Goal: Task Accomplishment & Management: Use online tool/utility

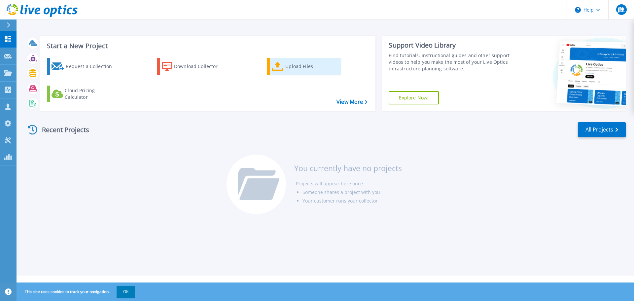
click at [276, 73] on link "Upload Files" at bounding box center [304, 66] width 74 height 17
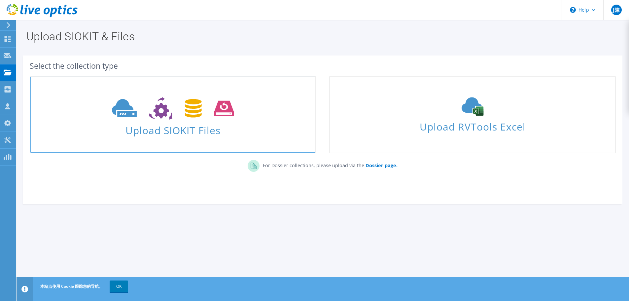
click at [214, 128] on span "Upload SIOKIT Files" at bounding box center [172, 128] width 285 height 14
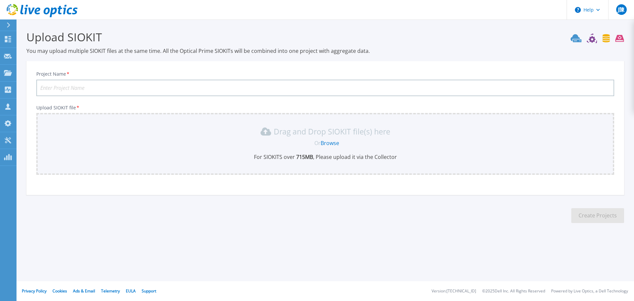
click at [96, 86] on input "Project Name *" at bounding box center [325, 88] width 578 height 17
type input "EMCNW"
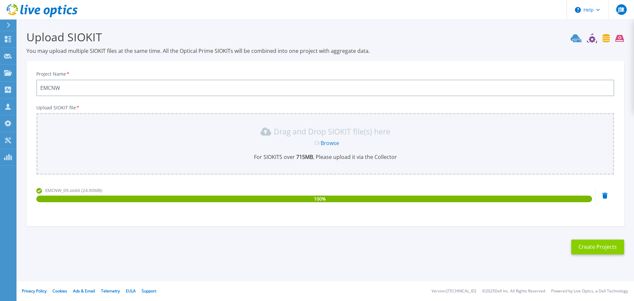
click at [592, 250] on button "Create Projects" at bounding box center [597, 246] width 53 height 15
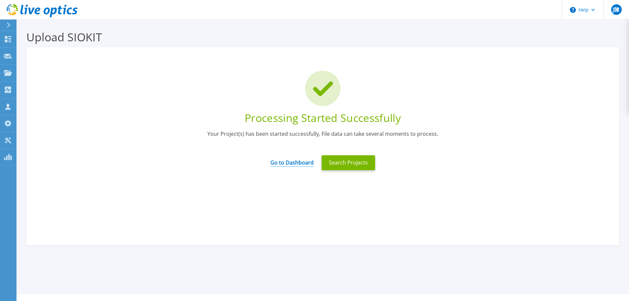
click at [299, 162] on link "Go to Dashboard" at bounding box center [291, 160] width 43 height 13
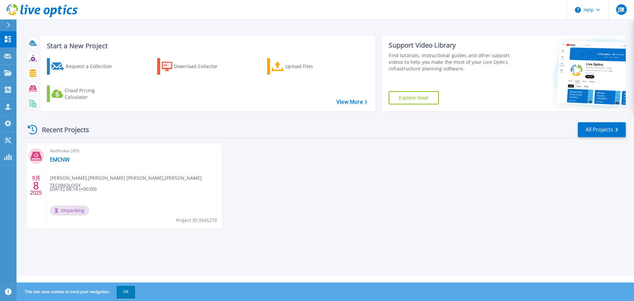
click at [76, 211] on span "Unpacking" at bounding box center [69, 210] width 39 height 10
click at [286, 68] on div "Upload Files" at bounding box center [311, 66] width 53 height 13
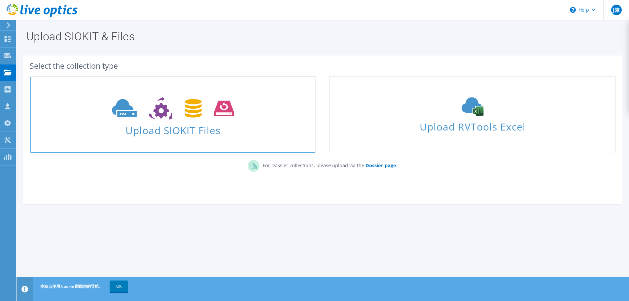
click at [223, 137] on link "Upload SIOKIT Files" at bounding box center [173, 114] width 286 height 77
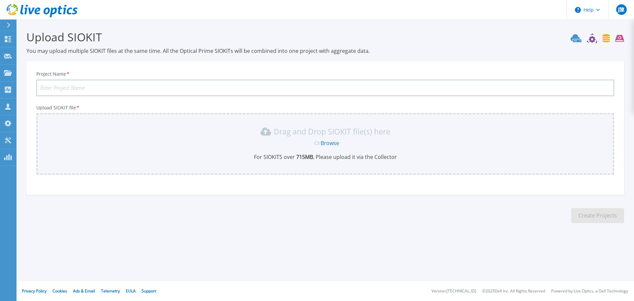
click at [94, 83] on input "Project Name *" at bounding box center [325, 88] width 578 height 17
paste input "EMCNWX"
type input "EMCNWX"
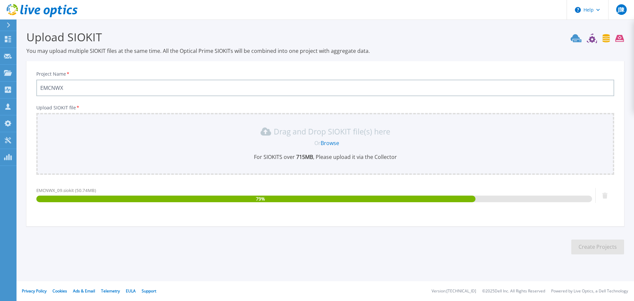
click at [356, 236] on section "Upload SIOKIT You may upload multiple SIOKIT files at the same time. All the Op…" at bounding box center [325, 143] width 617 height 249
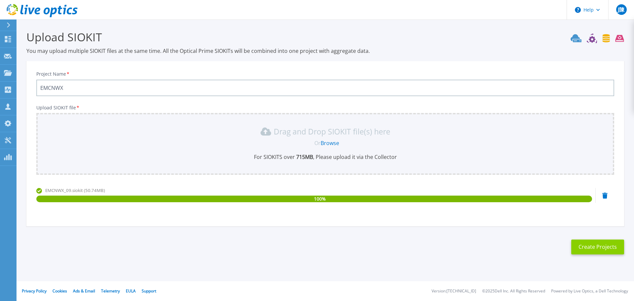
click at [610, 249] on button "Create Projects" at bounding box center [597, 246] width 53 height 15
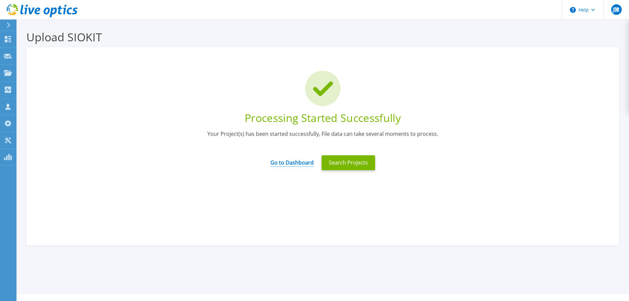
click at [300, 160] on link "Go to Dashboard" at bounding box center [291, 160] width 43 height 13
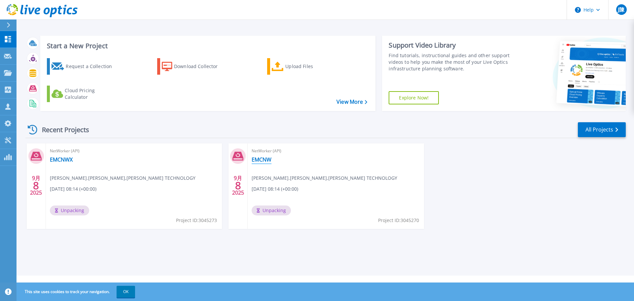
click at [263, 157] on link "EMCNW" at bounding box center [261, 159] width 20 height 7
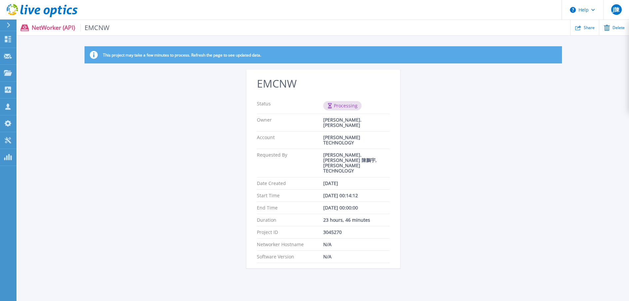
click at [58, 27] on p "NetWorker (API) EMCNW" at bounding box center [71, 28] width 78 height 8
click at [11, 41] on icon at bounding box center [8, 39] width 8 height 6
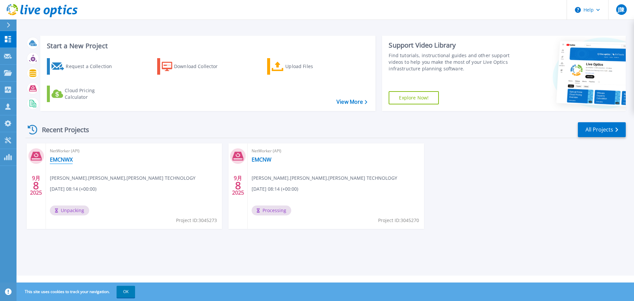
click at [65, 157] on link "EMCNWX" at bounding box center [61, 159] width 23 height 7
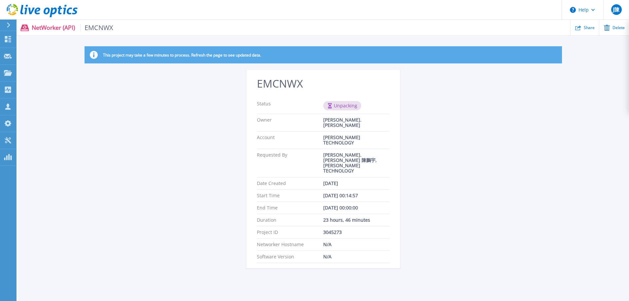
click at [156, 145] on div "This project may take a few minutes to process. Refresh the page to see updated…" at bounding box center [322, 161] width 611 height 230
click at [18, 38] on p "Dashboard" at bounding box center [29, 39] width 24 height 17
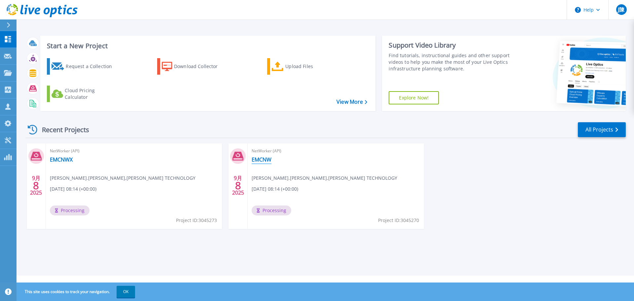
click at [264, 161] on link "EMCNW" at bounding box center [261, 159] width 20 height 7
click at [64, 158] on link "EMCNWX" at bounding box center [61, 159] width 23 height 7
click at [213, 150] on span "NetWorker (API)" at bounding box center [134, 150] width 168 height 7
click at [271, 159] on link "EMCNW" at bounding box center [261, 159] width 20 height 7
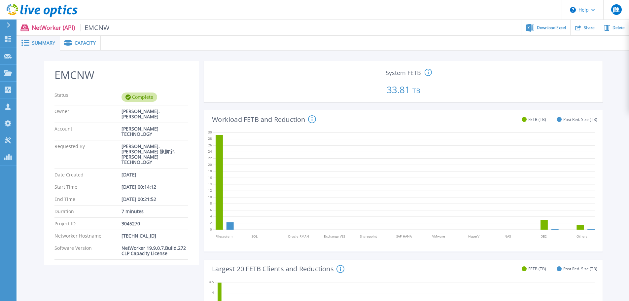
click at [431, 72] on circle at bounding box center [427, 72] width 7 height 7
click at [522, 79] on p "33.81 TB" at bounding box center [403, 88] width 393 height 22
click at [80, 44] on span "Capacity" at bounding box center [85, 43] width 21 height 5
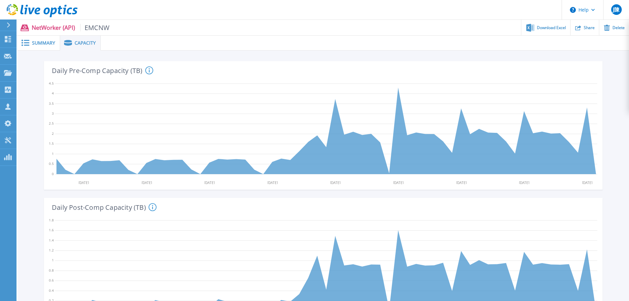
click at [43, 44] on span "Summary" at bounding box center [43, 43] width 23 height 5
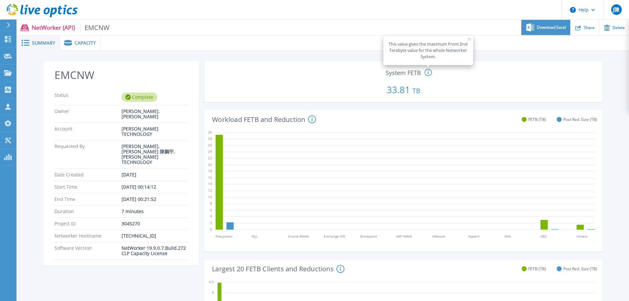
click at [530, 29] on icon at bounding box center [530, 27] width 8 height 8
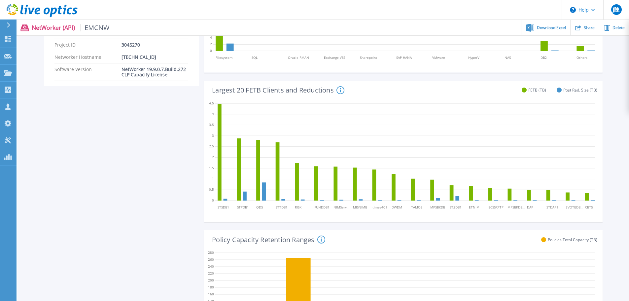
scroll to position [165, 0]
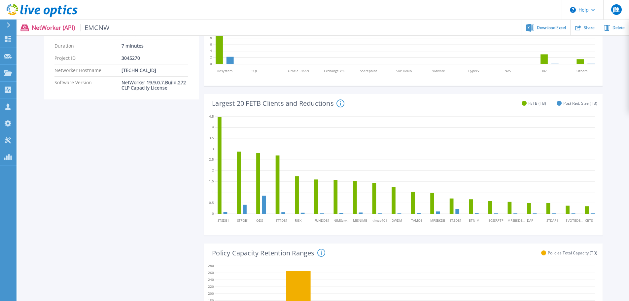
click at [340, 104] on icon at bounding box center [340, 103] width 8 height 8
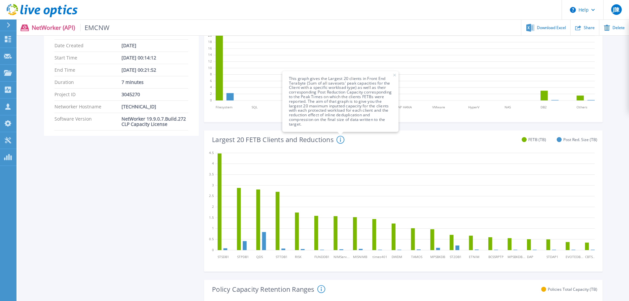
scroll to position [0, 0]
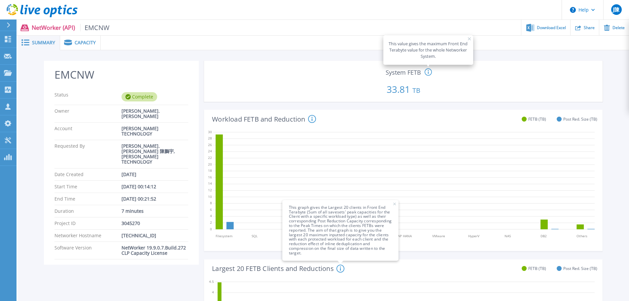
click at [282, 196] on icon at bounding box center [403, 180] width 381 height 106
click at [317, 117] on div "Workload FETB and Reduction This Graph gives Information about the Front End Te…" at bounding box center [400, 118] width 393 height 17
click at [315, 119] on icon at bounding box center [312, 119] width 8 height 8
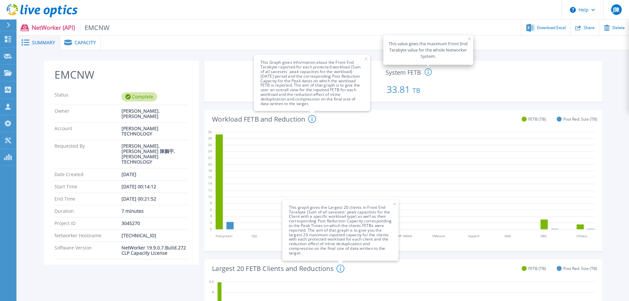
click at [359, 149] on icon at bounding box center [403, 180] width 381 height 106
click at [396, 205] on span "This graph gives the Largest 20 clients in Front End Terabyte (Sum of all saves…" at bounding box center [340, 230] width 116 height 61
click at [396, 203] on icon at bounding box center [394, 203] width 3 height 3
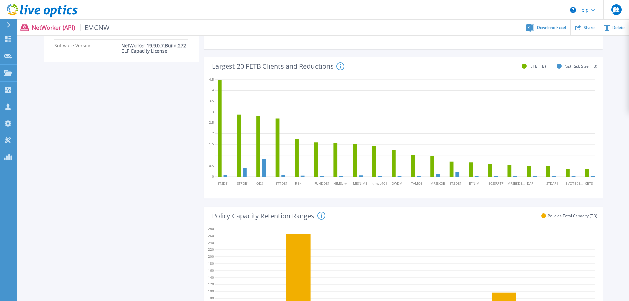
scroll to position [198, 0]
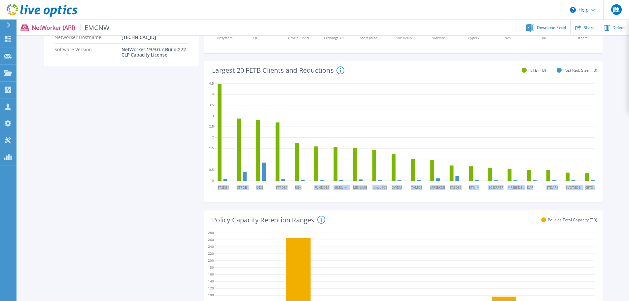
drag, startPoint x: 238, startPoint y: 185, endPoint x: 599, endPoint y: 188, distance: 360.7
click at [599, 188] on div "0 0.5 1 1.5 2 2.5 3 3.5 4 4.5 STSDB1 STPDB1 QDS STTDB1 RISK FUNDDB1 NIMServer N…" at bounding box center [403, 131] width 398 height 141
drag, startPoint x: 565, startPoint y: 71, endPoint x: 603, endPoint y: 71, distance: 37.6
click at [603, 71] on div "EMCNW Status Complete Owner joe.chen 陳鵬宇 Account WEN WEI TECHNOLOGY Requested B…" at bounding box center [322, 185] width 611 height 667
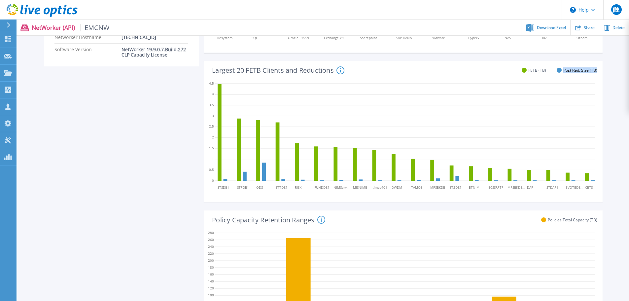
drag, startPoint x: 603, startPoint y: 71, endPoint x: 509, endPoint y: 75, distance: 93.8
click at [602, 71] on div "EMCNW Status Complete Owner joe.chen 陳鵬宇 Account WEN WEI TECHNOLOGY Requested B…" at bounding box center [322, 185] width 611 height 667
click at [388, 81] on icon at bounding box center [404, 131] width 379 height 106
click at [340, 70] on icon at bounding box center [340, 70] width 8 height 8
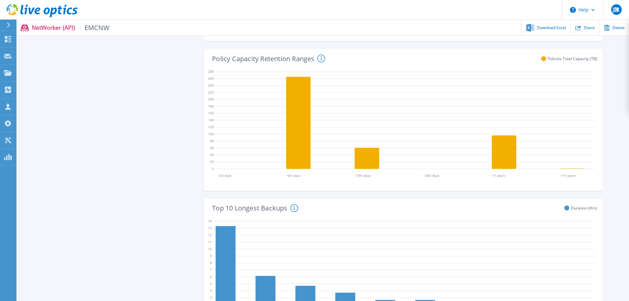
scroll to position [363, 0]
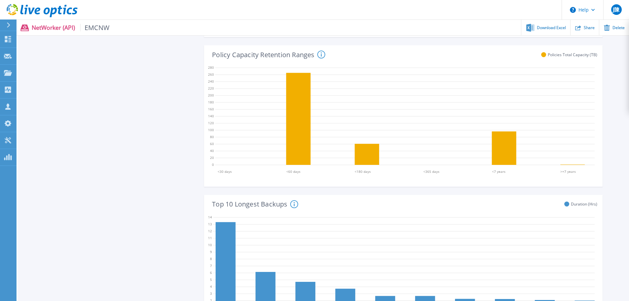
click at [324, 52] on circle at bounding box center [320, 54] width 7 height 7
click at [376, 31] on rect at bounding box center [375, 30] width 3 height 3
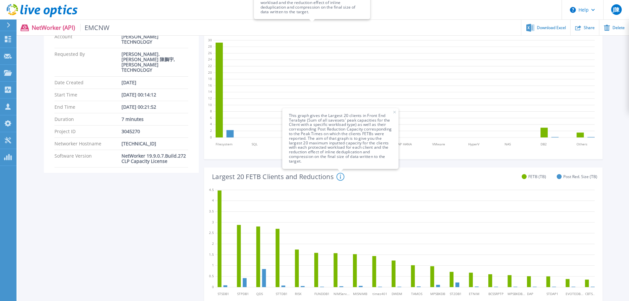
scroll to position [66, 0]
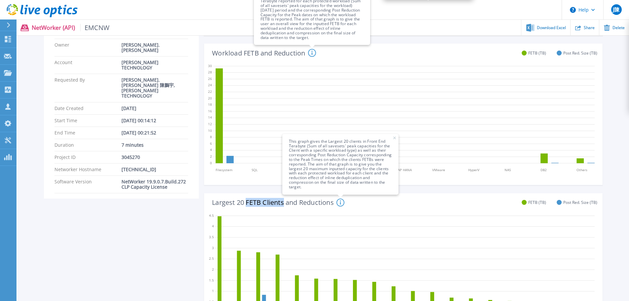
drag, startPoint x: 248, startPoint y: 203, endPoint x: 283, endPoint y: 204, distance: 35.6
click at [283, 204] on h4 "Largest 20 FETB Clients and Reductions This graph gives the Largest 20 clients …" at bounding box center [278, 202] width 132 height 8
copy h4 "FETB Clients"
drag, startPoint x: 340, startPoint y: 75, endPoint x: 247, endPoint y: 90, distance: 93.9
click at [339, 75] on icon at bounding box center [403, 114] width 381 height 106
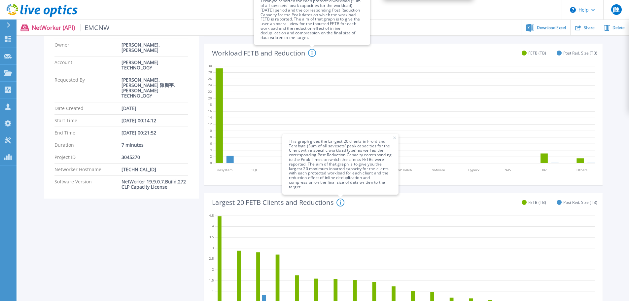
click at [393, 138] on span "This graph gives the Largest 20 clients in Front End Terabyte (Sum of all saves…" at bounding box center [340, 164] width 116 height 61
click at [395, 138] on rect at bounding box center [394, 137] width 3 height 3
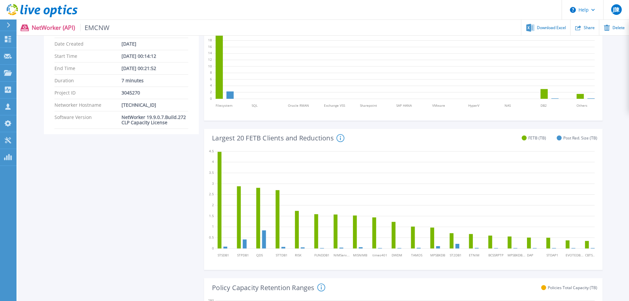
scroll to position [132, 0]
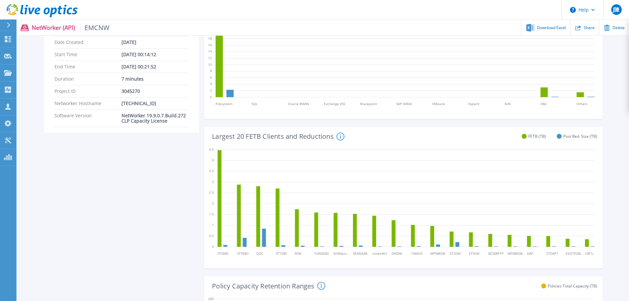
click at [342, 135] on icon at bounding box center [340, 136] width 8 height 8
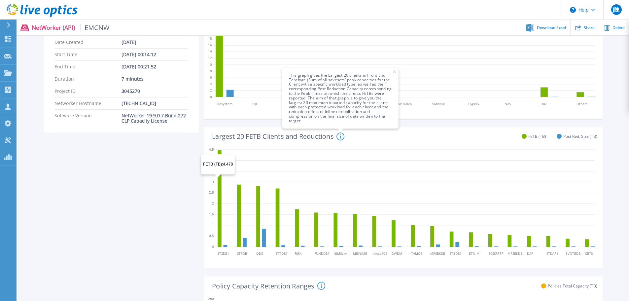
drag, startPoint x: 218, startPoint y: 178, endPoint x: 215, endPoint y: 193, distance: 15.2
click at [217, 180] on icon at bounding box center [404, 197] width 379 height 106
click at [312, 268] on div "0 0.5 1 1.5 2 2.5 3 3.5 4 4.5 STSDB1 STPDB1 QDS STTDB1 RISK FUNDDB1 NIMServer N…" at bounding box center [403, 197] width 398 height 141
click at [396, 71] on icon at bounding box center [394, 71] width 3 height 3
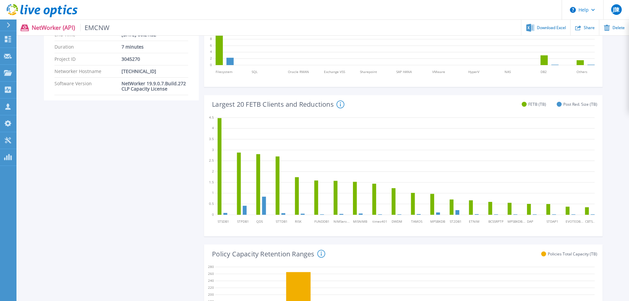
scroll to position [165, 0]
click at [76, 249] on div "EMCNW Status Complete Owner joe.chen 陳鵬宇 Account WEN WEI TECHNOLOGY Requested B…" at bounding box center [121, 219] width 155 height 646
click at [169, 137] on div "EMCNW Status Complete Owner joe.chen 陳鵬宇 Account WEN WEI TECHNOLOGY Requested B…" at bounding box center [121, 219] width 155 height 646
click at [77, 143] on div "EMCNW Status Complete Owner joe.chen 陳鵬宇 Account WEN WEI TECHNOLOGY Requested B…" at bounding box center [121, 219] width 155 height 646
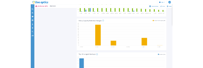
scroll to position [330, 0]
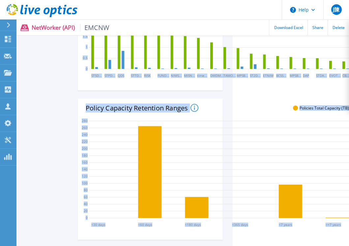
scroll to position [318, 116]
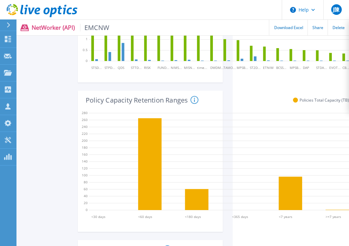
click at [50, 116] on div "EMCNW Status Complete Owner joe.chen 陳鵬宇 Account WEN WEI TECHNOLOGY Requested B…" at bounding box center [-1, 66] width 145 height 646
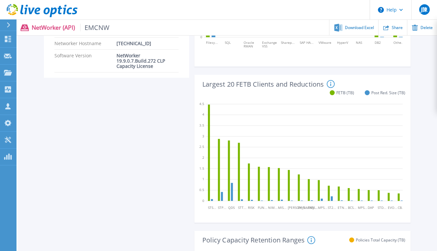
scroll to position [198, 0]
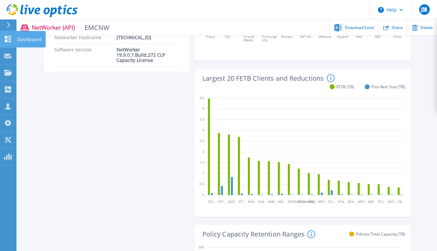
click at [12, 40] on link "Dashboard Dashboard" at bounding box center [8, 39] width 17 height 17
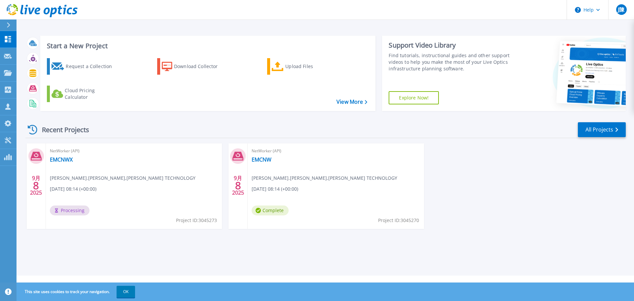
click at [67, 167] on div "NetWorker (API) EMCNWX joe.chen 陳鵬宇 , WEN WEI TECHNOLOGY 09/08/2025, 08:14 (+00…" at bounding box center [134, 185] width 176 height 85
click at [66, 159] on link "EMCNWX" at bounding box center [61, 159] width 23 height 7
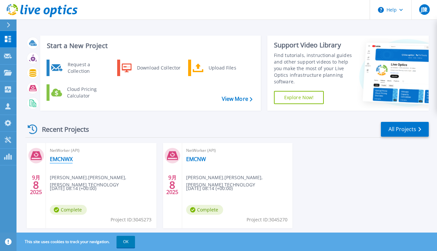
click at [59, 157] on link "EMCNWX" at bounding box center [61, 159] width 23 height 7
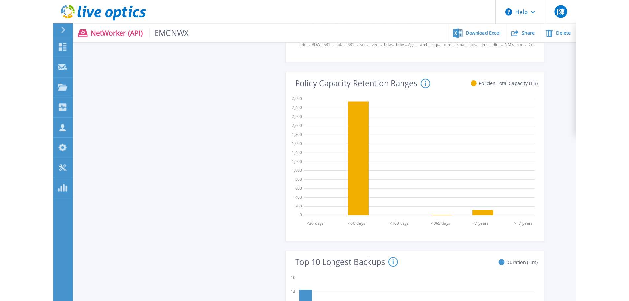
scroll to position [231, 0]
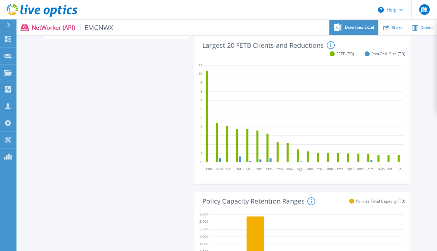
click at [366, 24] on div "Download Excel" at bounding box center [353, 28] width 49 height 16
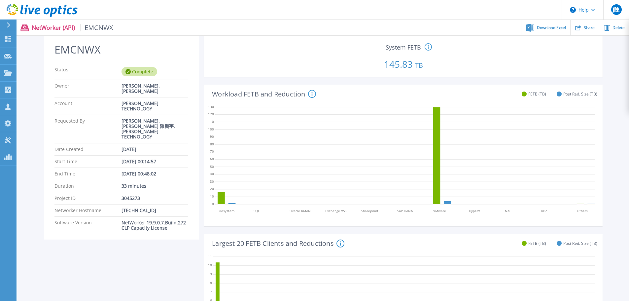
scroll to position [0, 0]
